Goal: Transaction & Acquisition: Book appointment/travel/reservation

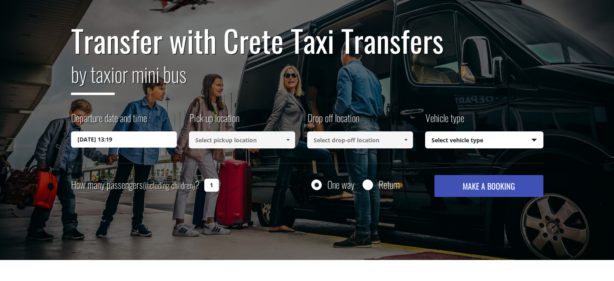
scroll to position [65, 0]
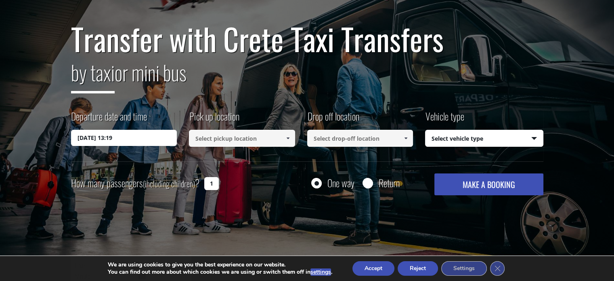
click at [117, 140] on input "[DATE] 13:19" at bounding box center [124, 138] width 106 height 16
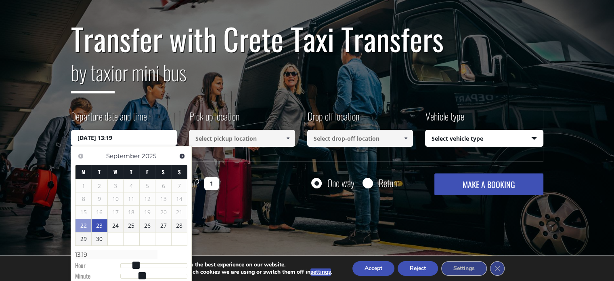
click at [104, 226] on link "23" at bounding box center [100, 225] width 16 height 13
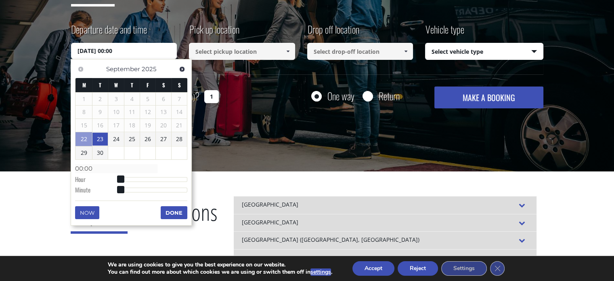
scroll to position [152, 0]
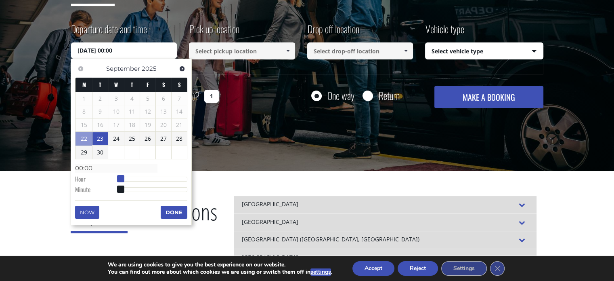
type input "23/09/2025 01:00"
type input "01:00"
type input "23/09/2025 02:00"
type input "02:00"
type input "23/09/2025 03:00"
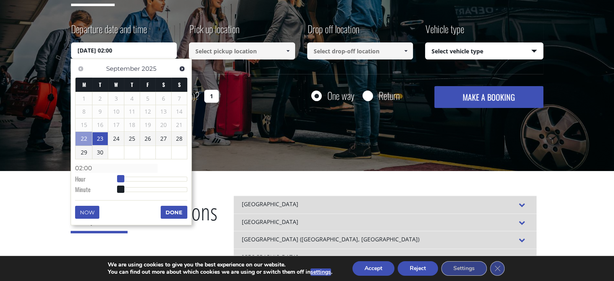
type input "03:00"
type input "23/09/2025 04:00"
type input "04:00"
type input "23/09/2025 05:00"
type input "05:00"
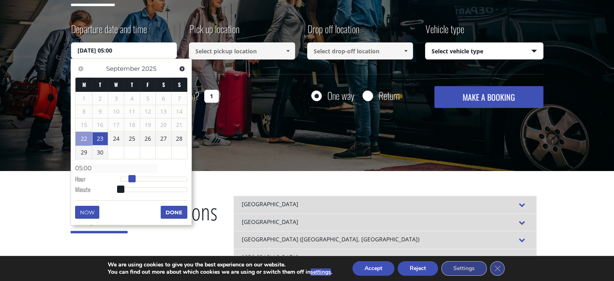
type input "23/09/2025 06:00"
type input "06:00"
type input "23/09/2025 07:00"
type input "07:00"
type input "23/09/2025 08:00"
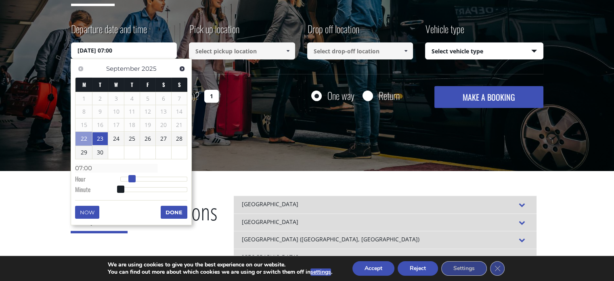
type input "08:00"
type input "23/09/2025 09:00"
type input "09:00"
type input "23/09/2025 10:00"
type input "10:00"
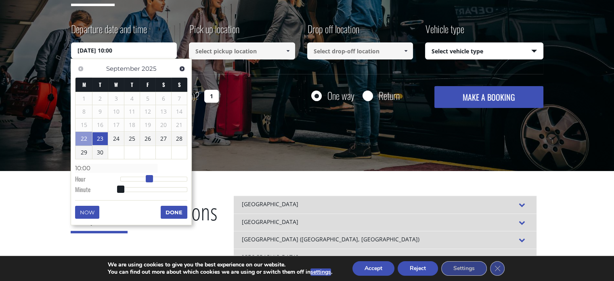
type input "23/09/2025 11:00"
type input "11:00"
type input "23/09/2025 12:00"
type input "12:00"
drag, startPoint x: 120, startPoint y: 178, endPoint x: 155, endPoint y: 180, distance: 35.6
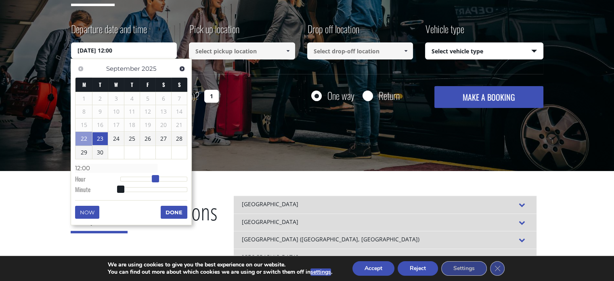
click at [155, 180] on span at bounding box center [155, 178] width 7 height 7
click at [167, 208] on button "Done" at bounding box center [174, 212] width 27 height 13
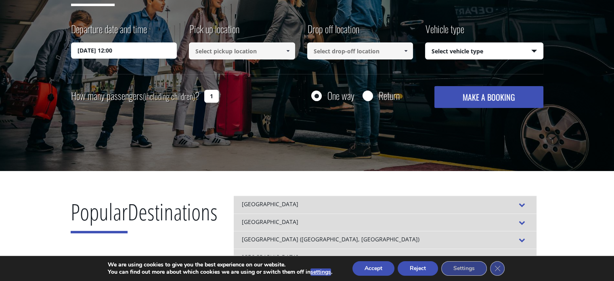
click at [220, 49] on input at bounding box center [242, 50] width 106 height 17
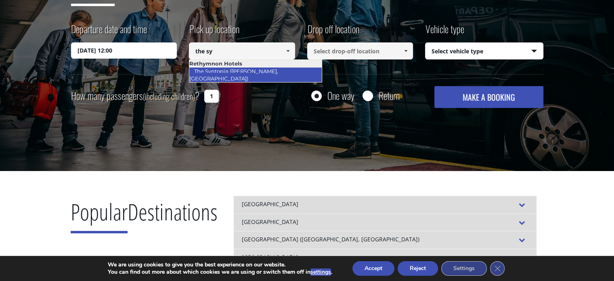
click at [256, 68] on link "The Syntopia ([PERSON_NAME], [GEOGRAPHIC_DATA])" at bounding box center [233, 74] width 89 height 19
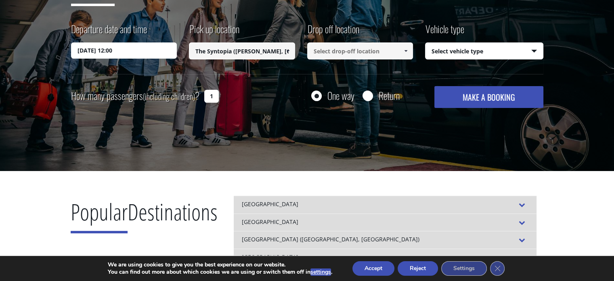
type input "The Syntopia ([PERSON_NAME], [GEOGRAPHIC_DATA])"
click at [441, 48] on select "Select vehicle type Taxi (4 passengers) Mercedes E Class Mini Van (7 passengers…" at bounding box center [484, 51] width 117 height 17
select select "540"
click at [426, 43] on select "Select vehicle type Taxi (4 passengers) Mercedes E Class Mini Van (7 passengers…" at bounding box center [484, 51] width 117 height 17
drag, startPoint x: 462, startPoint y: 99, endPoint x: 210, endPoint y: 95, distance: 252.0
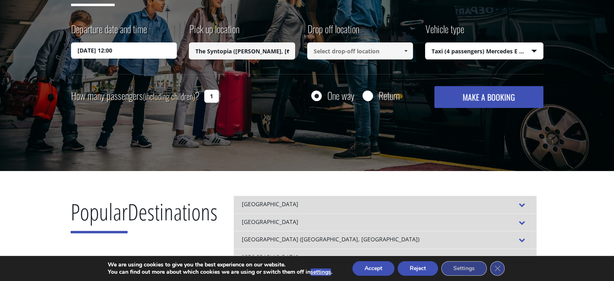
click at [210, 95] on input "1" at bounding box center [211, 96] width 15 height 13
click at [212, 97] on input "1" at bounding box center [211, 96] width 15 height 13
type input "2"
click at [490, 100] on button "MAKE A BOOKING" at bounding box center [488, 97] width 109 height 22
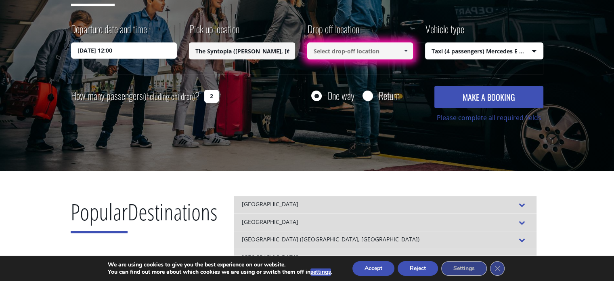
click at [350, 51] on input at bounding box center [360, 50] width 106 height 17
click at [251, 49] on input "The Syntopia ([PERSON_NAME], [GEOGRAPHIC_DATA])" at bounding box center [242, 50] width 106 height 17
click at [289, 55] on link at bounding box center [287, 50] width 13 height 17
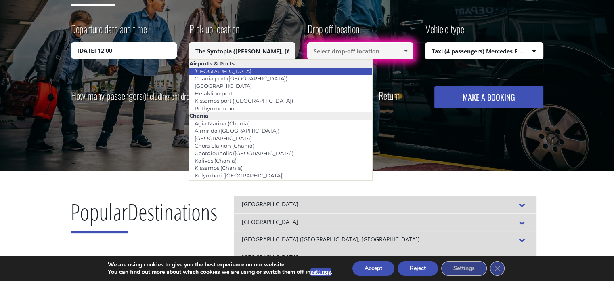
click at [257, 69] on li "[GEOGRAPHIC_DATA]" at bounding box center [280, 70] width 183 height 7
type input "[GEOGRAPHIC_DATA]"
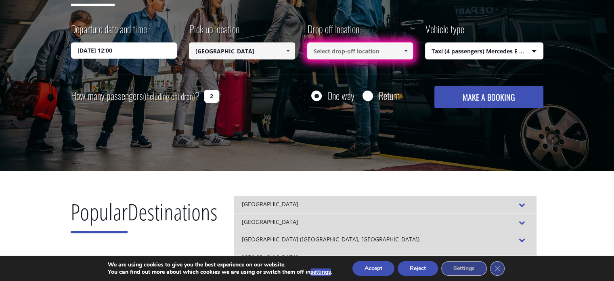
click at [325, 50] on input at bounding box center [360, 50] width 106 height 17
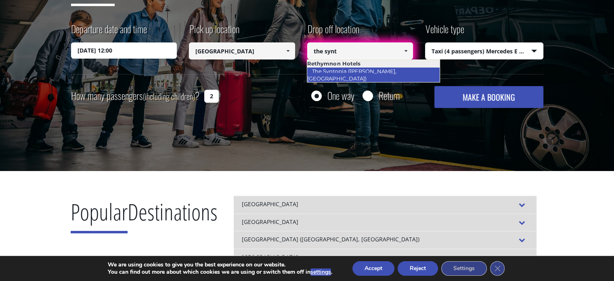
click at [342, 73] on link "The Syntopia ([PERSON_NAME], [GEOGRAPHIC_DATA])" at bounding box center [351, 74] width 89 height 19
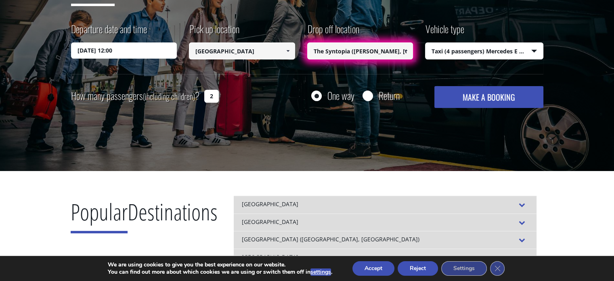
type input "The Syntopia ([PERSON_NAME], [GEOGRAPHIC_DATA])"
click at [488, 102] on button "MAKE A BOOKING" at bounding box center [488, 97] width 109 height 22
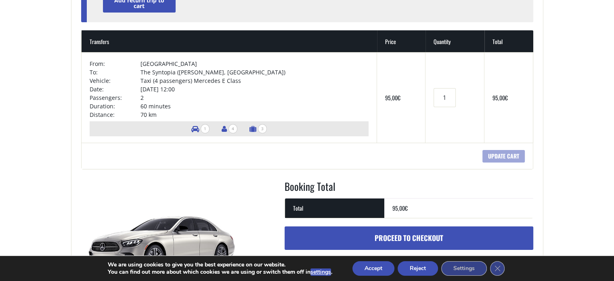
scroll to position [126, 0]
